Goal: Transaction & Acquisition: Purchase product/service

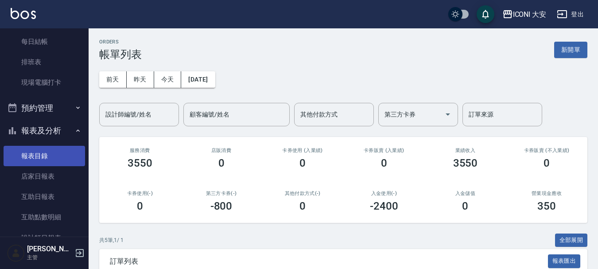
scroll to position [222, 0]
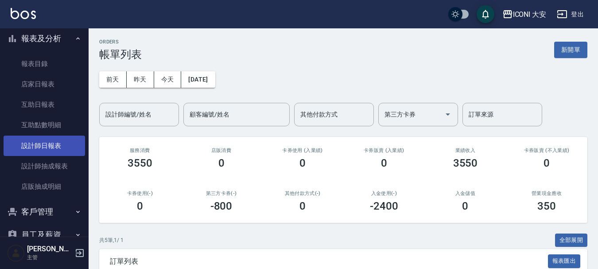
click at [55, 147] on link "設計師日報表" at bounding box center [45, 146] width 82 height 20
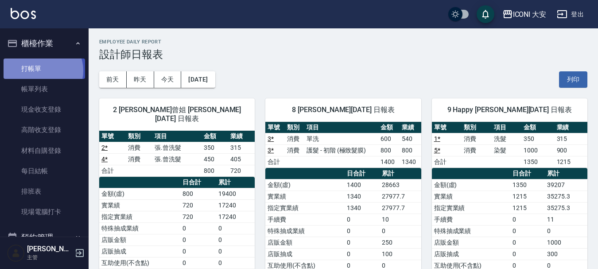
click at [41, 70] on link "打帳單" at bounding box center [45, 69] width 82 height 20
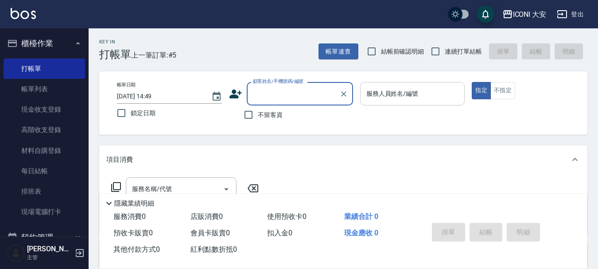
click at [398, 99] on input "服務人員姓名/編號" at bounding box center [412, 94] width 97 height 16
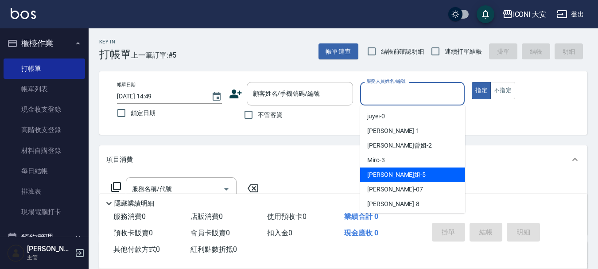
click at [376, 178] on span "[PERSON_NAME]姐 -5" at bounding box center [396, 174] width 59 height 9
type input "[PERSON_NAME]姐-5"
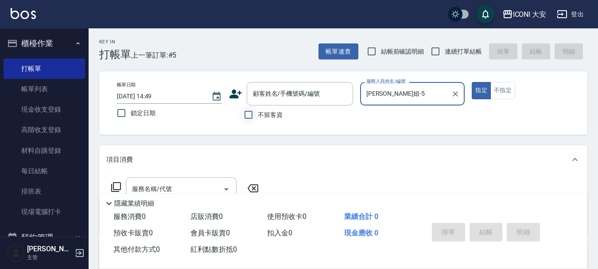
click at [250, 118] on input "不留客資" at bounding box center [248, 114] width 19 height 19
checkbox input "true"
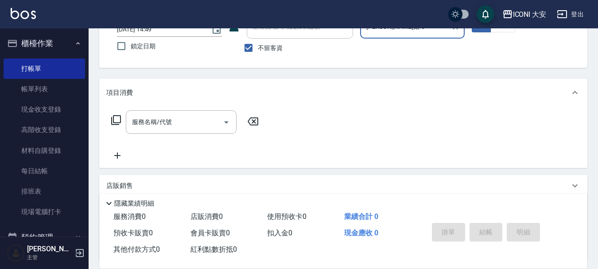
scroll to position [89, 0]
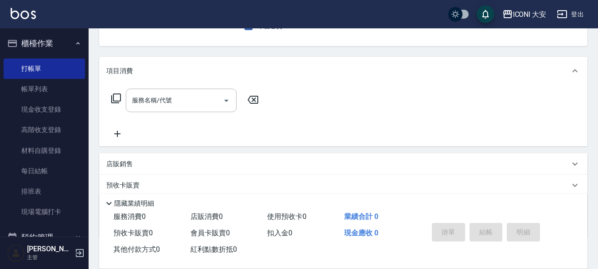
click at [117, 94] on icon at bounding box center [116, 99] width 10 height 10
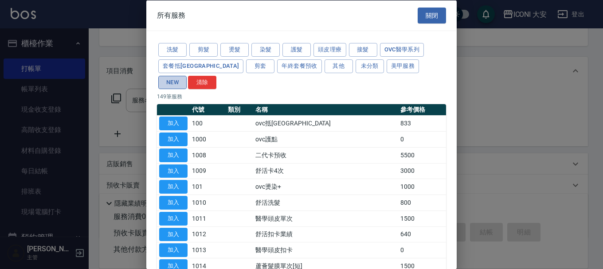
click at [187, 75] on button "NEW" at bounding box center [172, 82] width 28 height 14
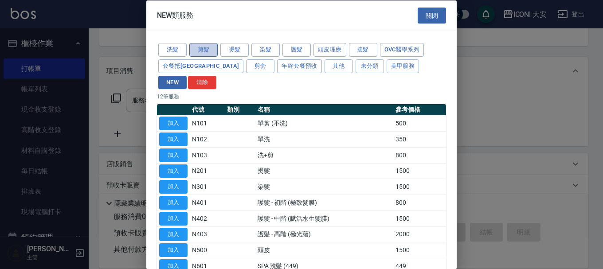
click at [204, 45] on button "剪髮" at bounding box center [203, 50] width 28 height 14
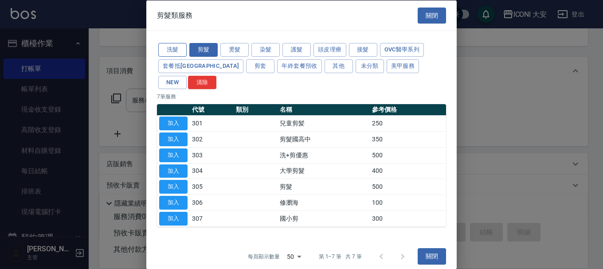
click at [177, 57] on button "洗髮" at bounding box center [172, 50] width 28 height 14
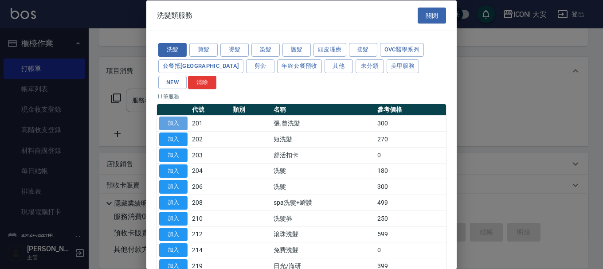
click at [171, 117] on button "加入" at bounding box center [173, 124] width 28 height 14
type input "張.曾洗髮　(201)"
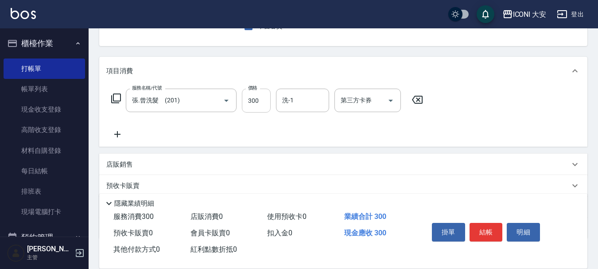
click at [263, 101] on input "300" at bounding box center [256, 101] width 29 height 24
type input "350"
click at [306, 105] on input "洗-1" at bounding box center [302, 101] width 45 height 16
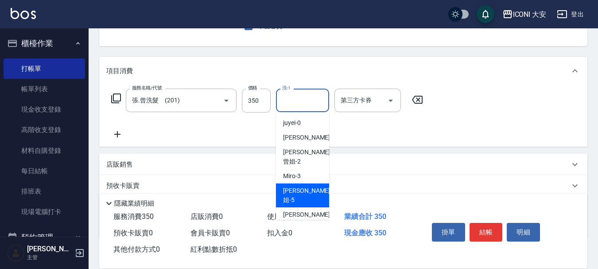
click at [304, 186] on span "[PERSON_NAME]姐 -5" at bounding box center [306, 195] width 47 height 19
type input "[PERSON_NAME]姐-5"
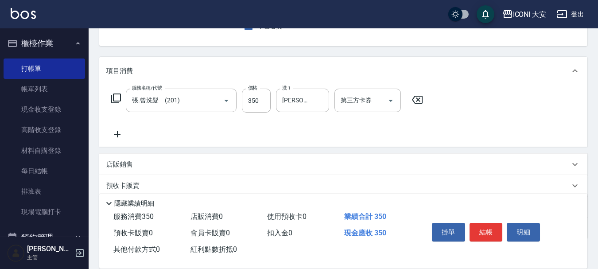
click at [115, 97] on icon at bounding box center [116, 98] width 11 height 11
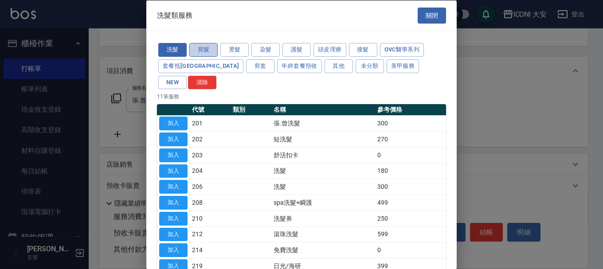
click at [201, 47] on button "剪髮" at bounding box center [203, 50] width 28 height 14
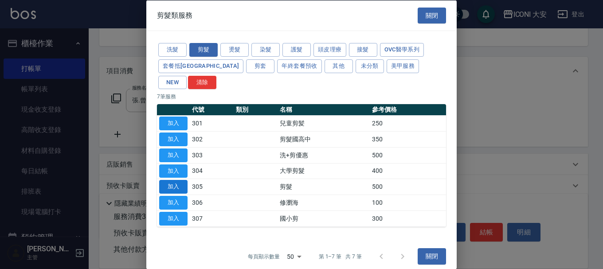
click at [180, 180] on button "加入" at bounding box center [173, 187] width 28 height 14
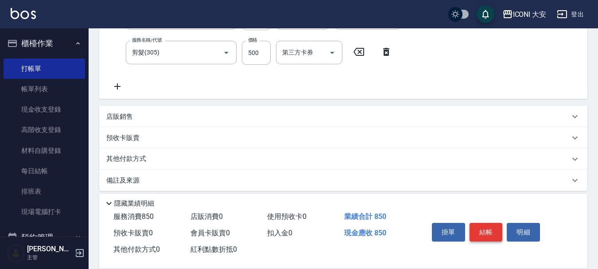
scroll to position [178, 0]
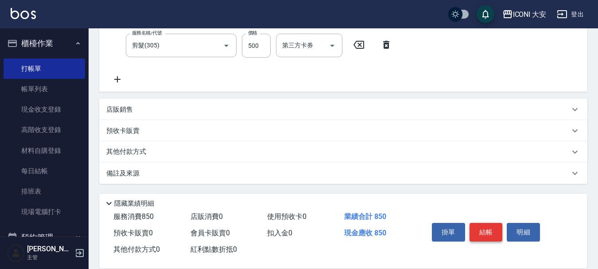
click at [489, 231] on button "結帳" at bounding box center [486, 232] width 33 height 19
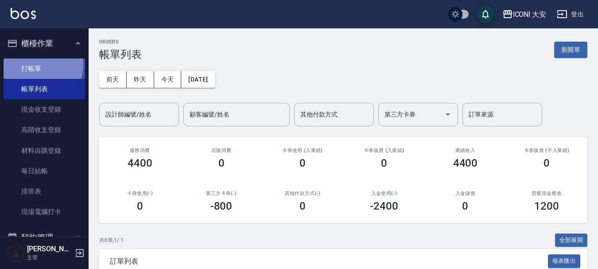
click at [34, 65] on link "打帳單" at bounding box center [45, 69] width 82 height 20
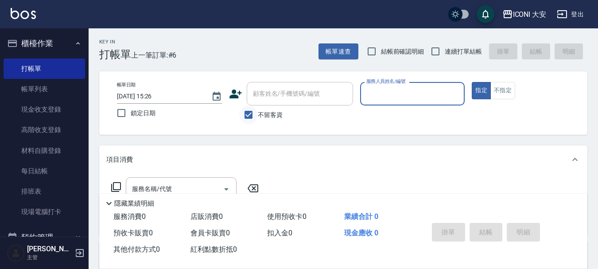
click at [248, 115] on input "不留客資" at bounding box center [248, 114] width 19 height 19
checkbox input "false"
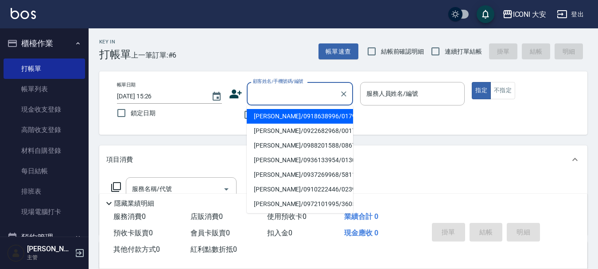
click at [303, 98] on input "顧客姓名/手機號碼/編號" at bounding box center [293, 94] width 85 height 16
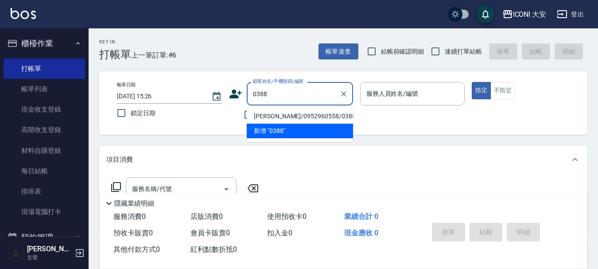
click at [310, 113] on li "[PERSON_NAME]/0952960558/0388" at bounding box center [300, 116] width 106 height 15
type input "[PERSON_NAME]/0952960558/0388"
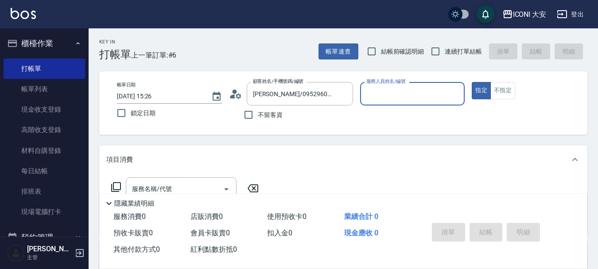
type input "[PERSON_NAME]曾姐-2"
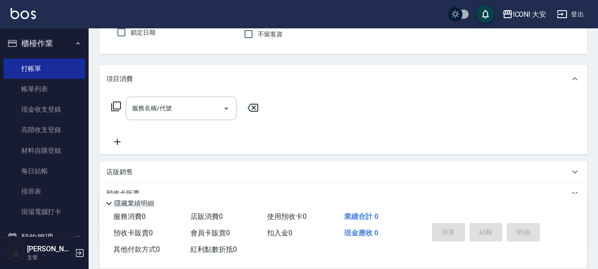
scroll to position [89, 0]
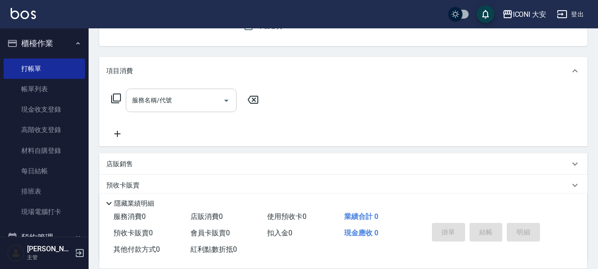
click at [170, 96] on input "服務名稱/代號" at bounding box center [175, 101] width 90 height 16
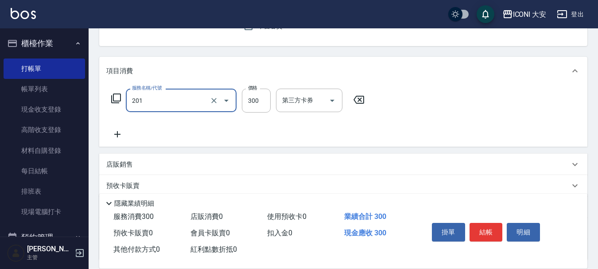
type input "張.曾洗髮　(201)"
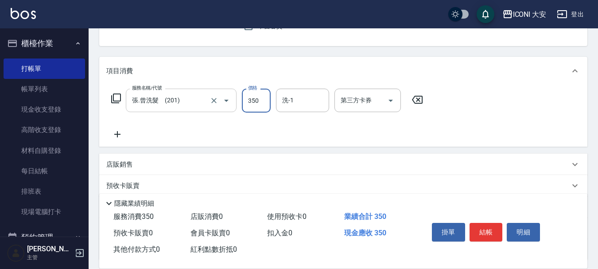
type input "350"
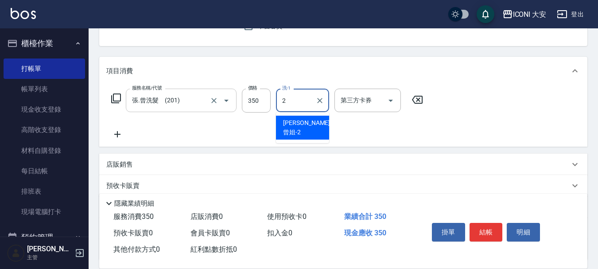
type input "[PERSON_NAME]曾姐-2"
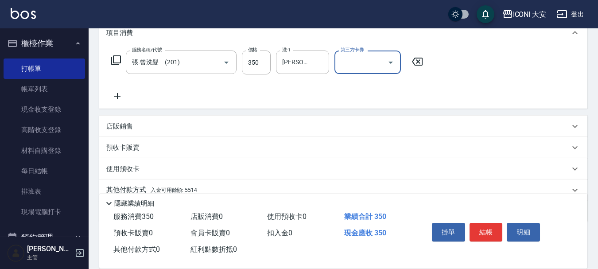
scroll to position [165, 0]
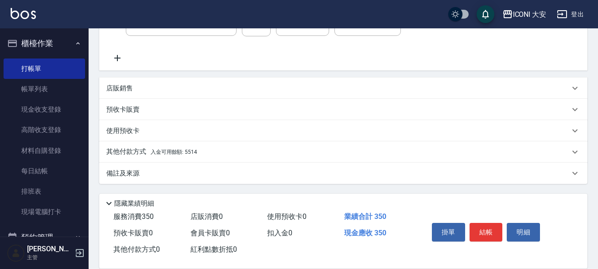
click at [165, 152] on span "入金可用餘額: 5514" at bounding box center [174, 152] width 47 height 6
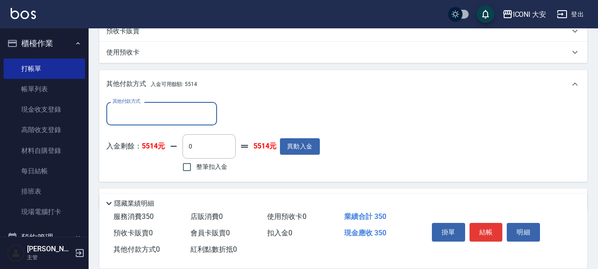
scroll to position [269, 0]
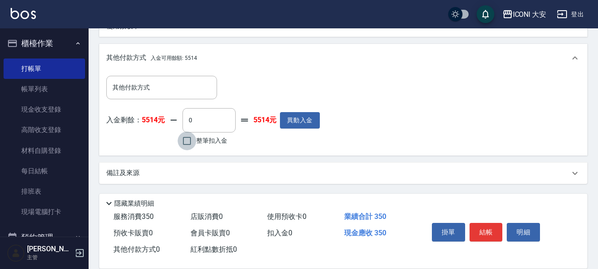
drag, startPoint x: 186, startPoint y: 141, endPoint x: 393, endPoint y: 151, distance: 207.2
click at [187, 141] on input "整筆扣入金" at bounding box center [187, 141] width 19 height 19
checkbox input "true"
type input "350"
click at [485, 226] on button "結帳" at bounding box center [486, 232] width 33 height 19
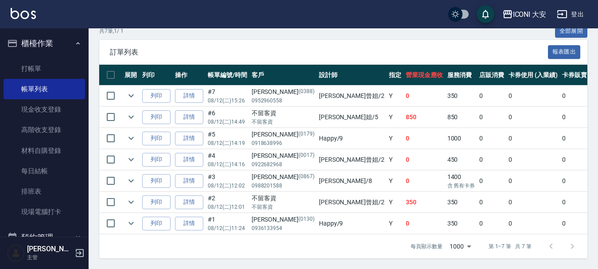
scroll to position [216, 0]
click at [33, 67] on link "打帳單" at bounding box center [45, 69] width 82 height 20
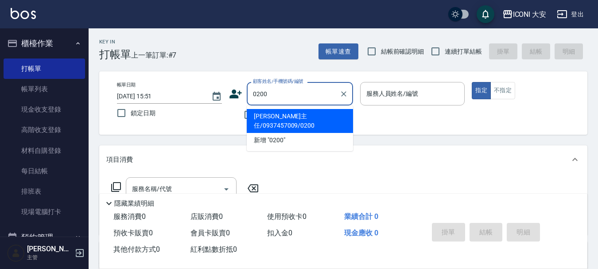
type input "[PERSON_NAME]主任/0937457009/0200"
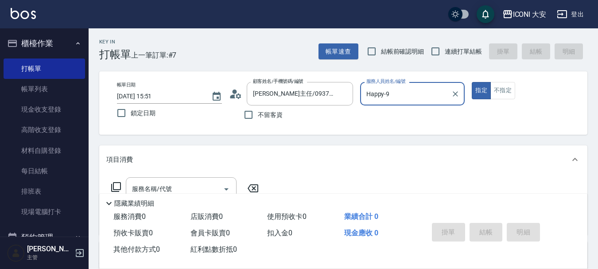
type input "Happy-9"
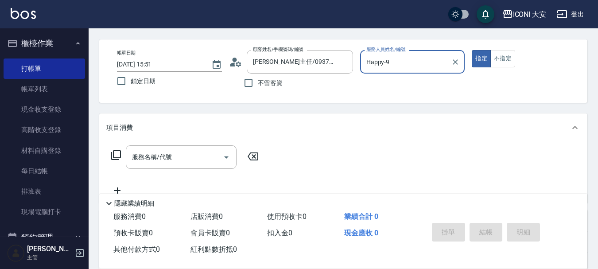
scroll to position [89, 0]
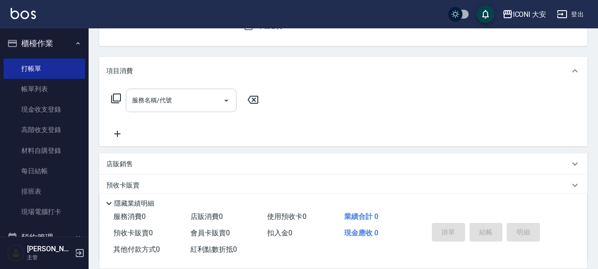
click at [187, 107] on input "服務名稱/代號" at bounding box center [175, 101] width 90 height 16
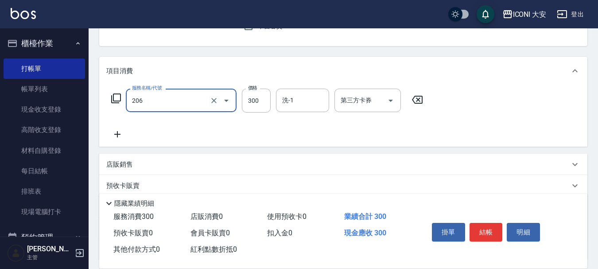
type input "洗髮(206)"
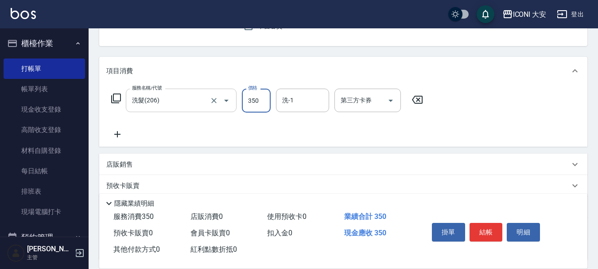
type input "350"
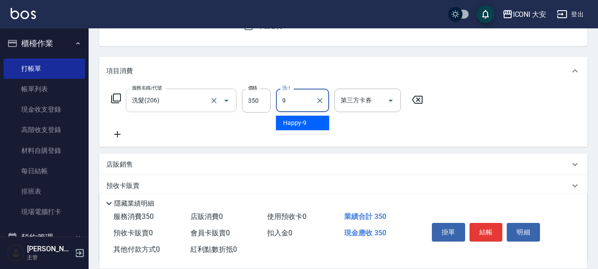
type input "Happy-9"
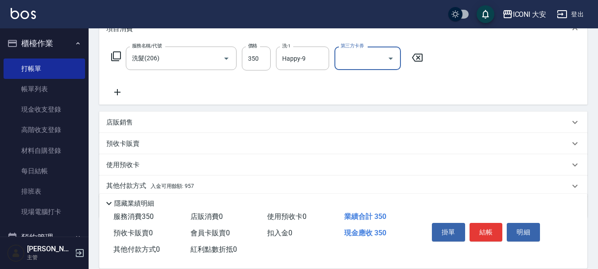
scroll to position [165, 0]
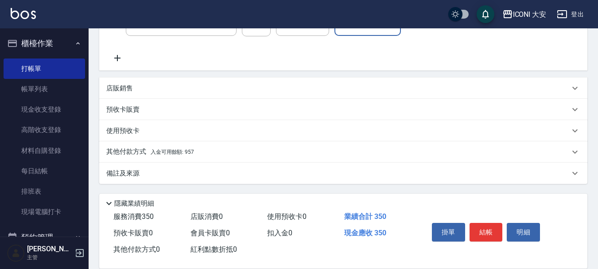
click at [184, 157] on p "其他付款方式 入金可用餘額: 957" at bounding box center [150, 152] width 88 height 10
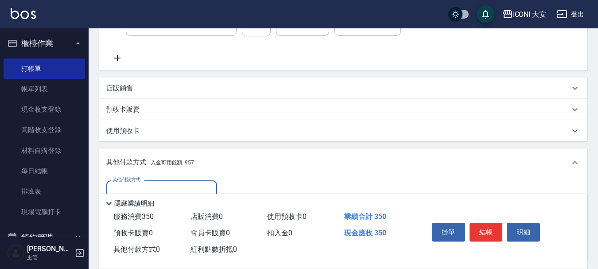
scroll to position [269, 0]
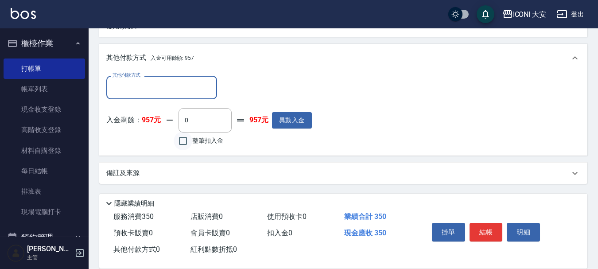
click at [187, 139] on input "整筆扣入金" at bounding box center [183, 141] width 19 height 19
checkbox input "true"
type input "350"
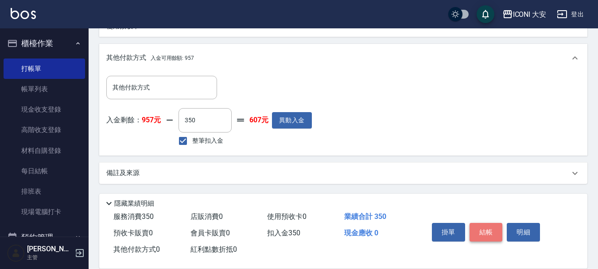
click at [482, 227] on button "結帳" at bounding box center [486, 232] width 33 height 19
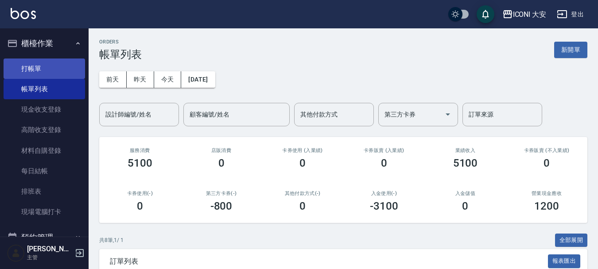
click at [40, 63] on link "打帳單" at bounding box center [45, 69] width 82 height 20
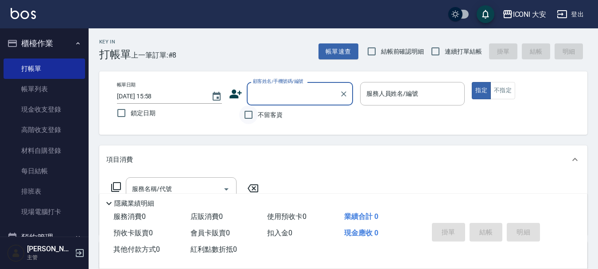
click at [244, 113] on input "不留客資" at bounding box center [248, 114] width 19 height 19
checkbox input "true"
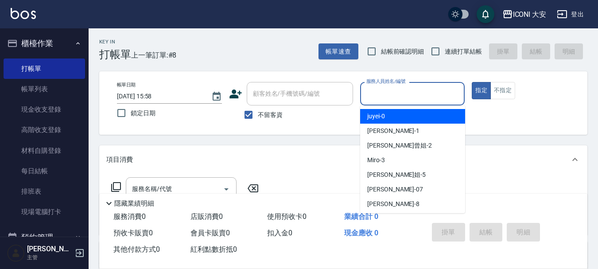
click at [397, 92] on input "服務人員姓名/編號" at bounding box center [412, 94] width 97 height 16
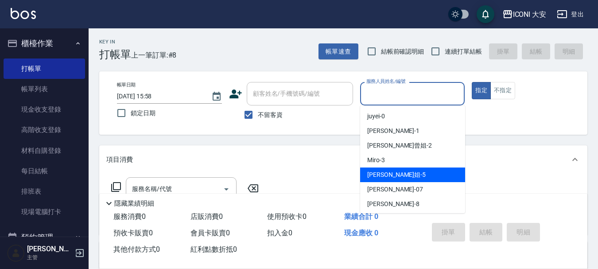
scroll to position [16, 0]
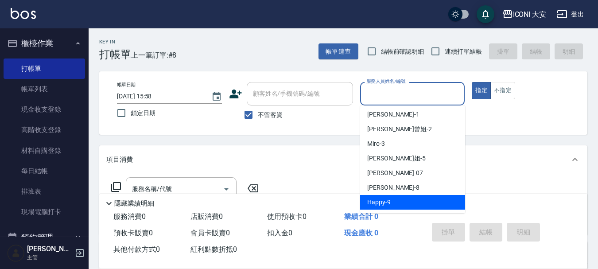
click at [382, 200] on span "Happy -9" at bounding box center [378, 202] width 23 height 9
type input "Happy-9"
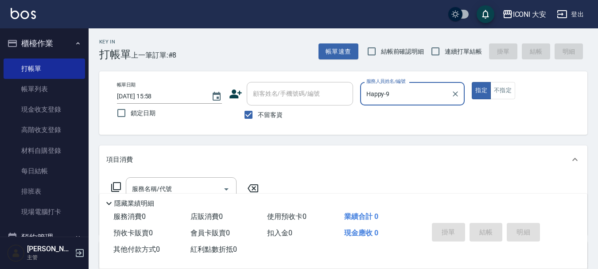
scroll to position [44, 0]
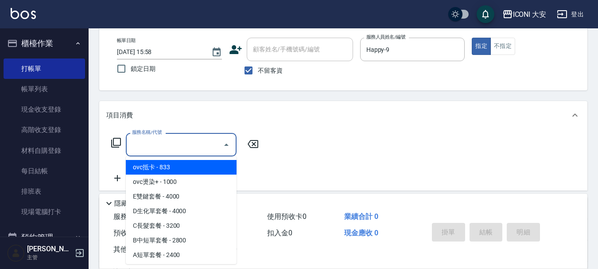
click at [191, 150] on input "服務名稱/代號" at bounding box center [175, 145] width 90 height 16
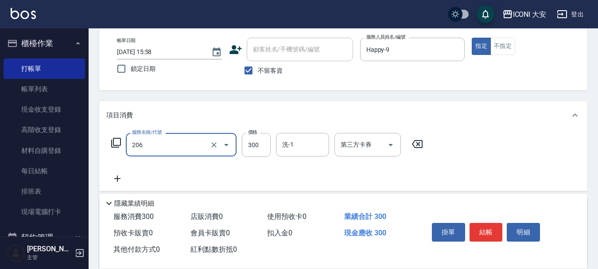
type input "洗髮(206)"
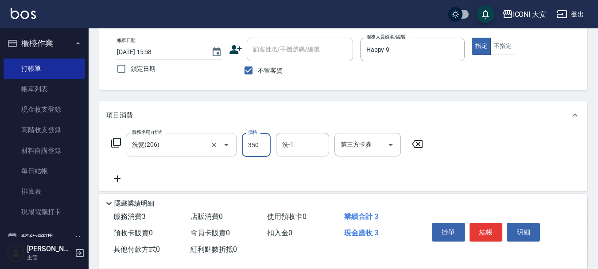
type input "350"
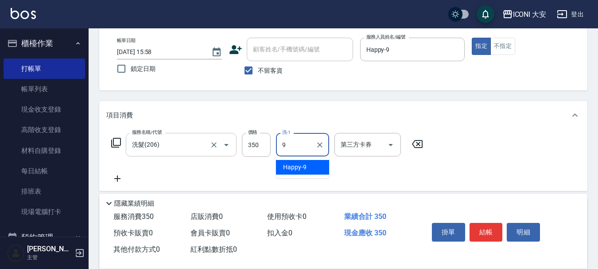
type input "Happy-9"
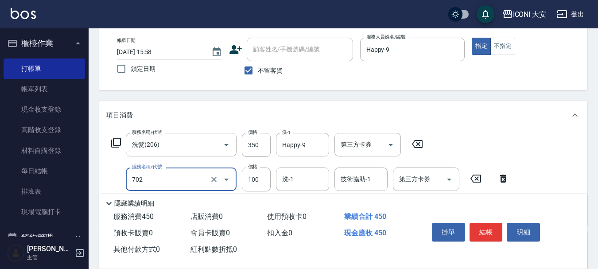
type input "勞水.精油(702)"
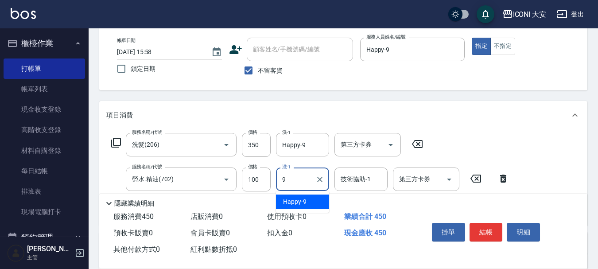
type input "Happy-9"
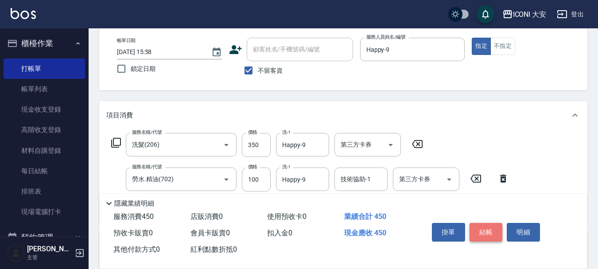
click at [500, 230] on button "結帳" at bounding box center [486, 232] width 33 height 19
